Goal: Find specific page/section: Find specific page/section

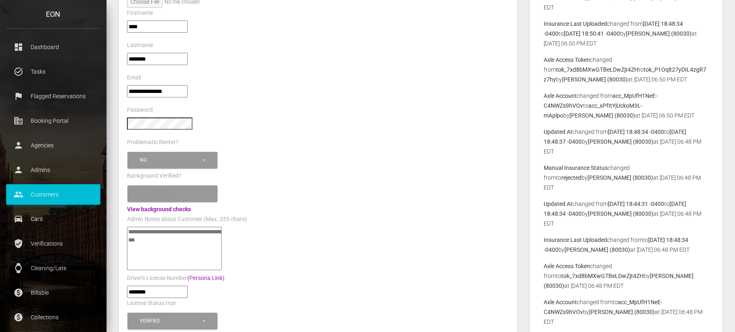
scroll to position [307, 0]
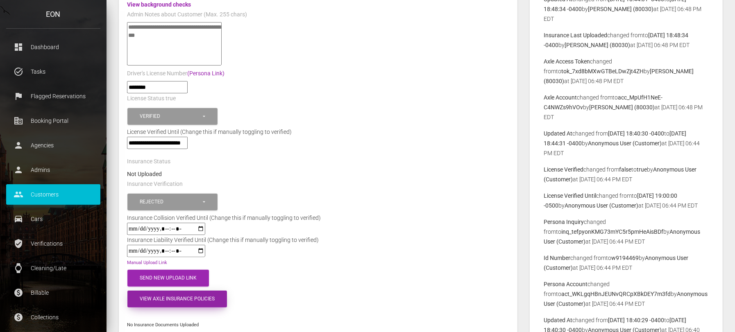
click at [192, 299] on button "View Axle Insurance Policies" at bounding box center [177, 299] width 100 height 17
click at [191, 311] on link "pol_wlZczh1kcQaq3HFs53i7o" at bounding box center [164, 314] width 75 height 7
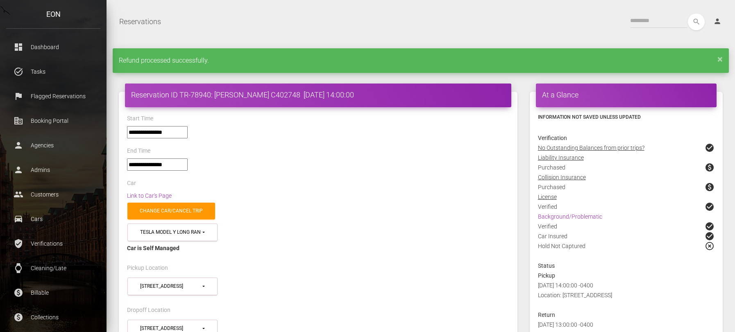
select select "*****"
